Goal: Navigation & Orientation: Find specific page/section

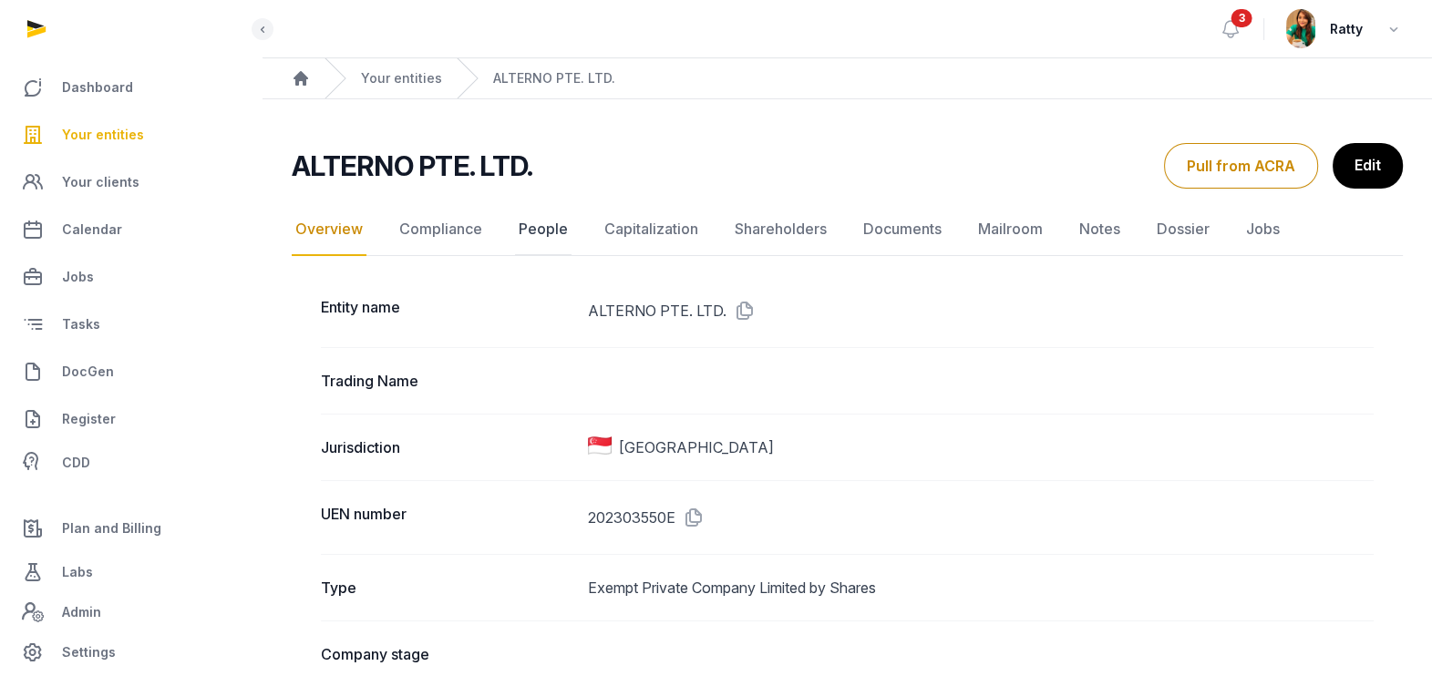
click at [538, 220] on link "People" at bounding box center [543, 229] width 57 height 53
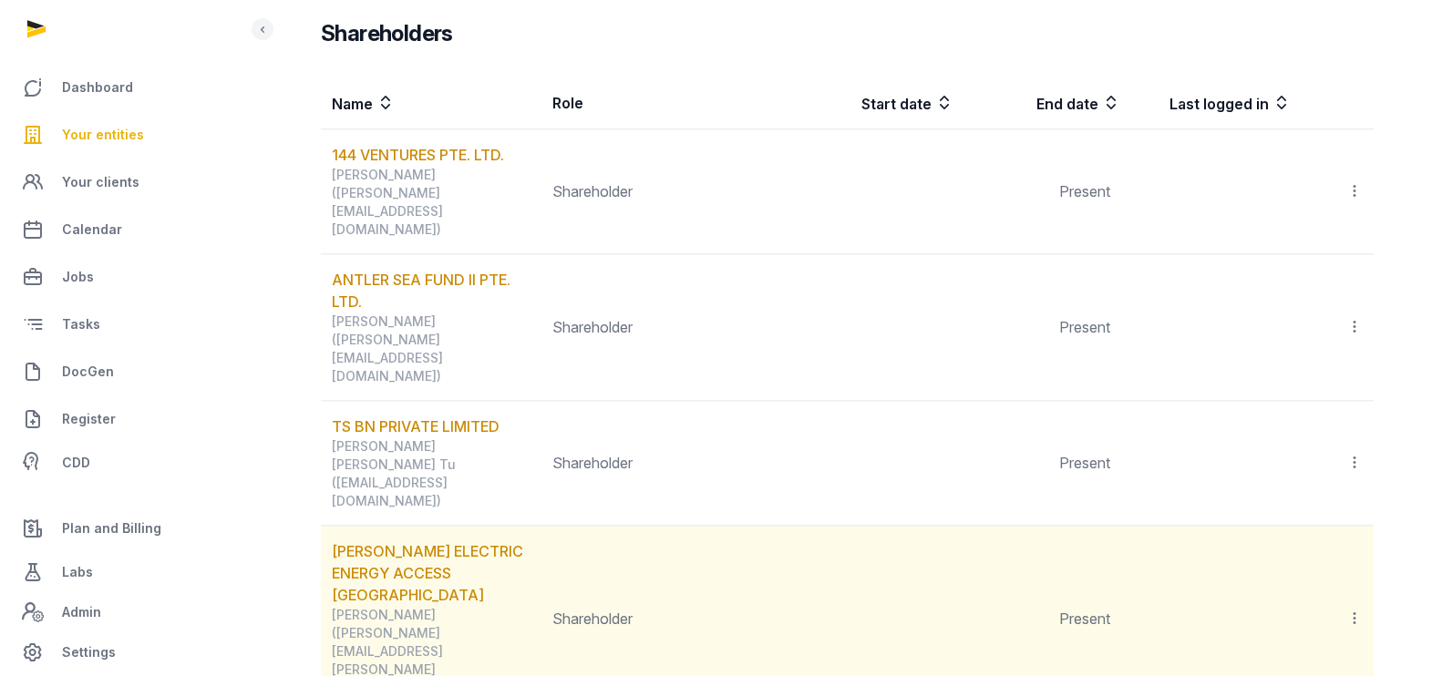
scroll to position [2173, 0]
click at [388, 541] on link "[PERSON_NAME] ELECTRIC ENERGY ACCESS [GEOGRAPHIC_DATA]" at bounding box center [427, 572] width 191 height 62
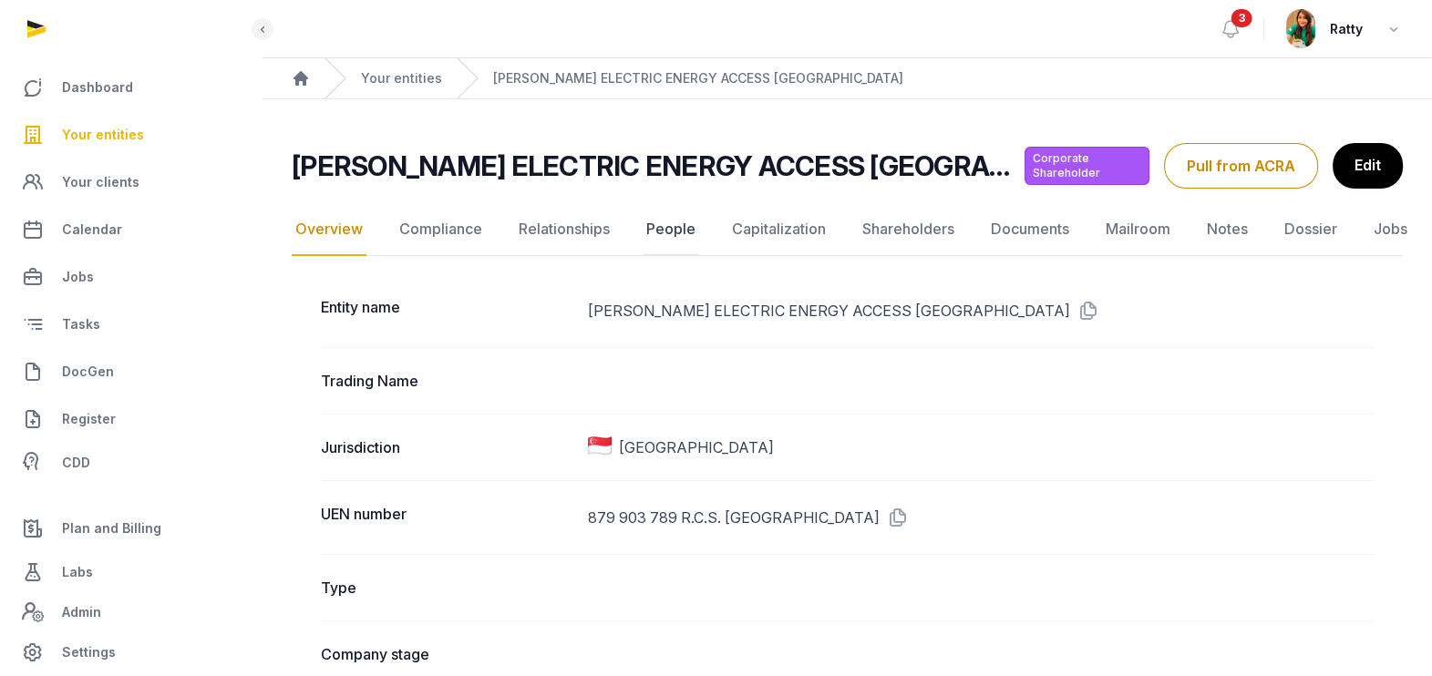
click at [673, 230] on link "People" at bounding box center [671, 229] width 57 height 53
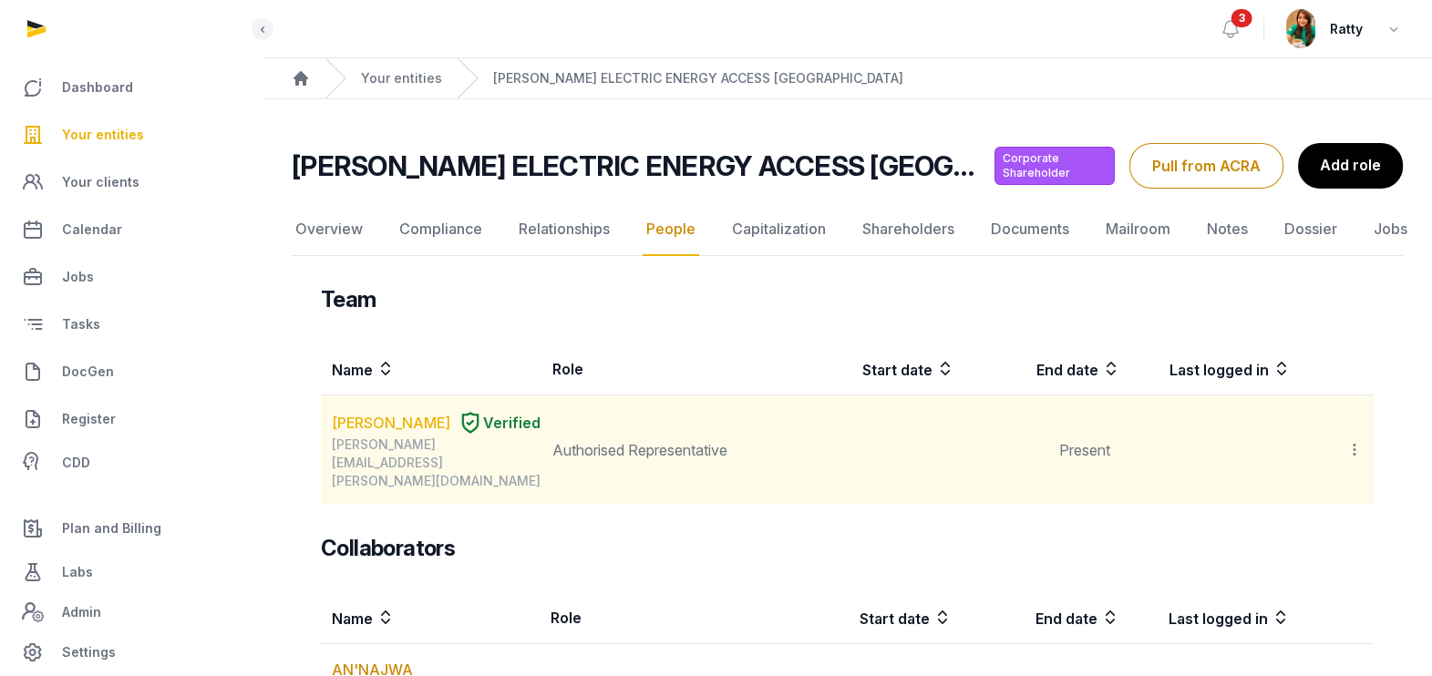
click at [378, 421] on link "[PERSON_NAME]" at bounding box center [391, 423] width 119 height 22
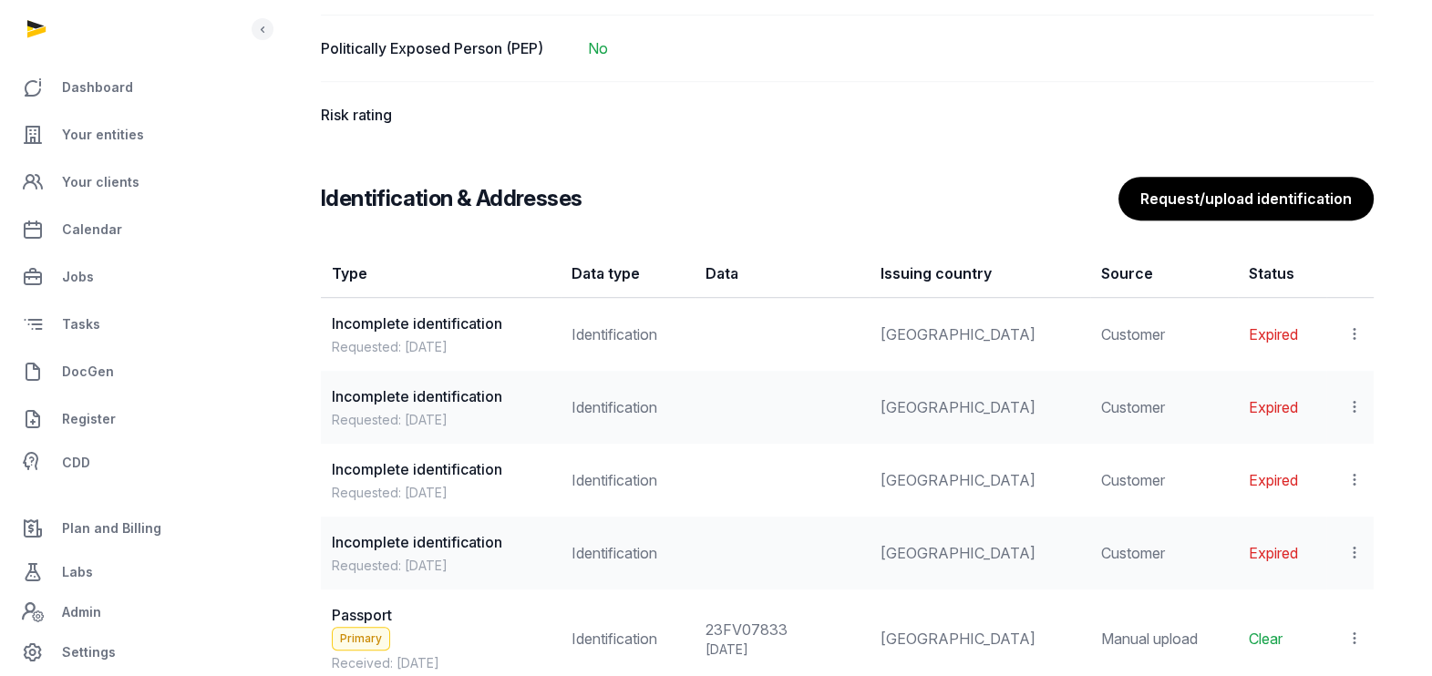
scroll to position [1708, 0]
